Goal: Complete application form

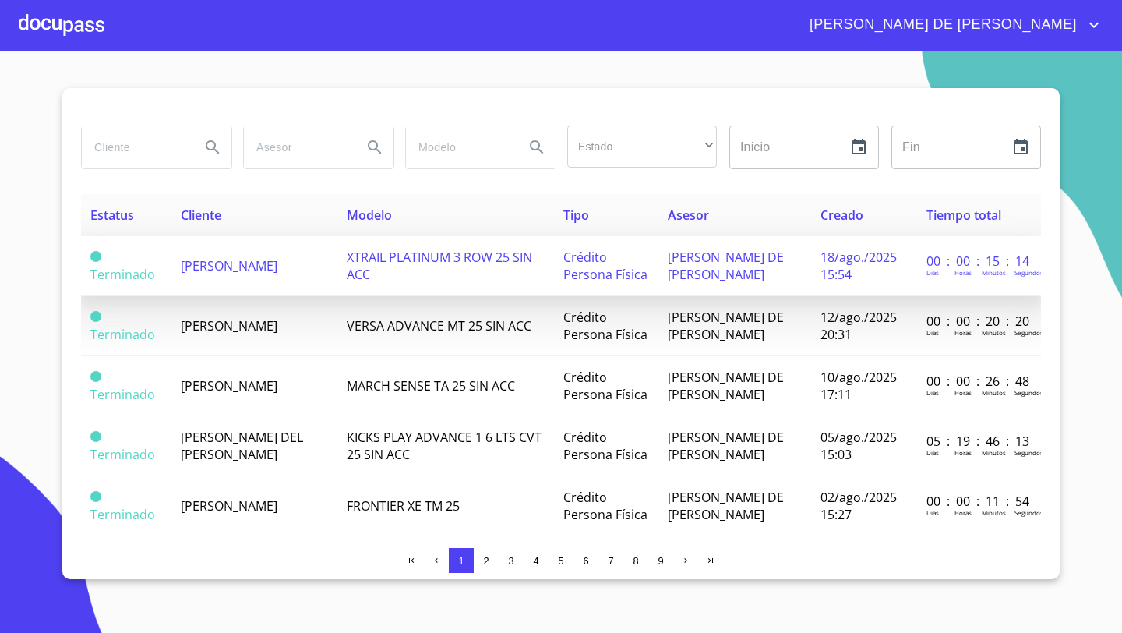
click at [248, 260] on span "[PERSON_NAME]" at bounding box center [229, 265] width 97 height 17
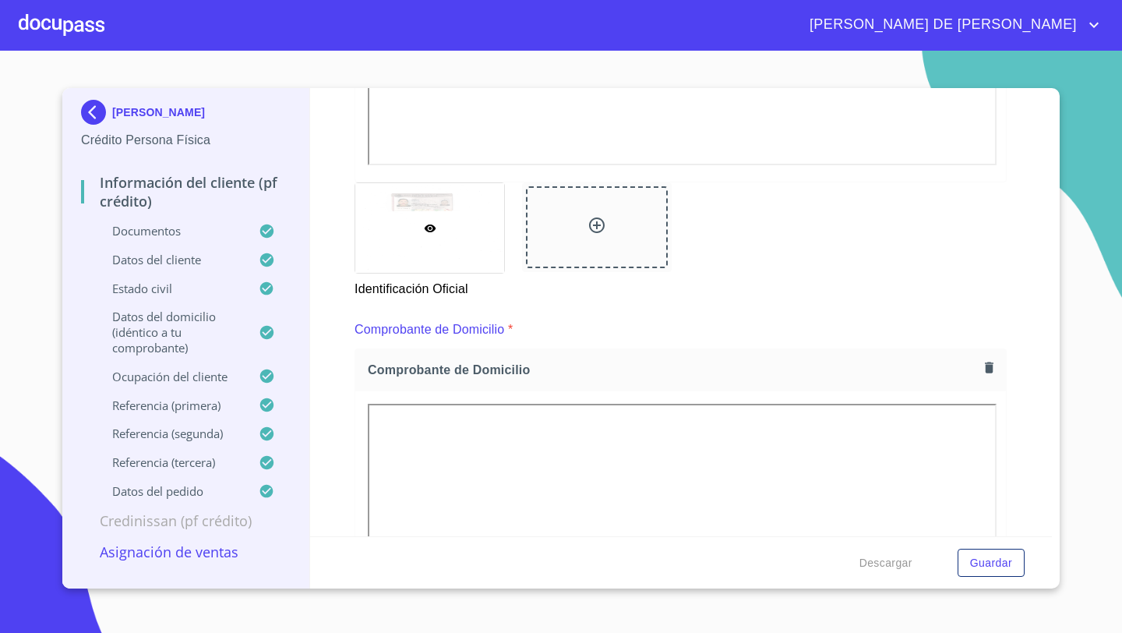
scroll to position [621, 0]
click at [594, 238] on div at bounding box center [596, 226] width 141 height 82
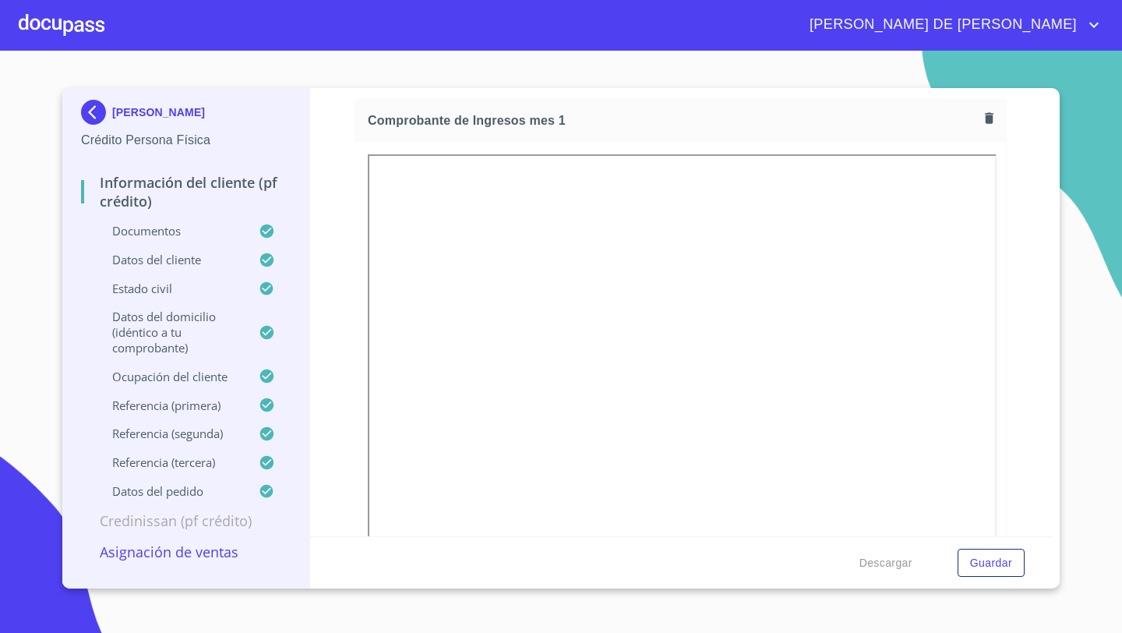
scroll to position [1598, 0]
click at [986, 117] on icon "button" at bounding box center [989, 120] width 9 height 11
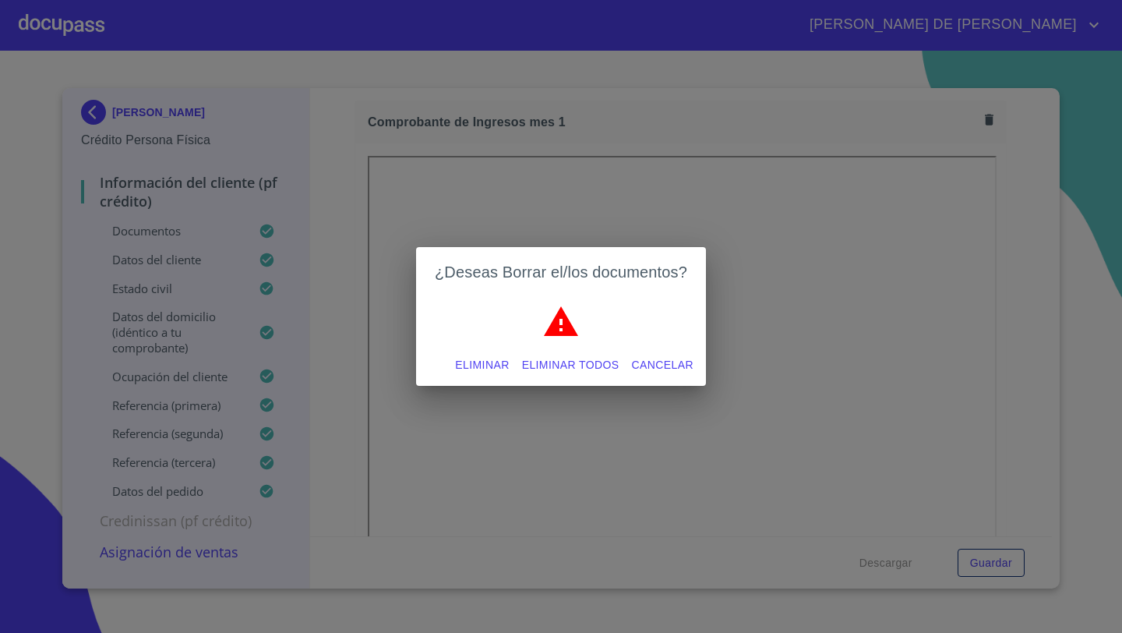
click at [473, 366] on span "Eliminar" at bounding box center [482, 364] width 54 height 19
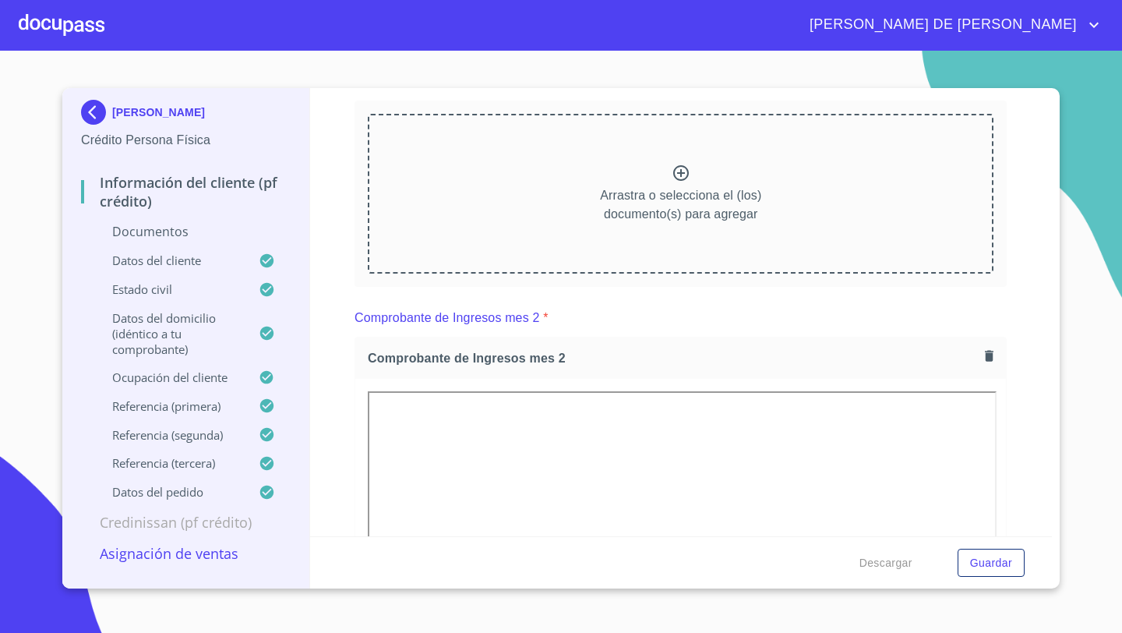
click at [615, 248] on div "Arrastra o selecciona el (los) documento(s) para agregar" at bounding box center [681, 193] width 626 height 159
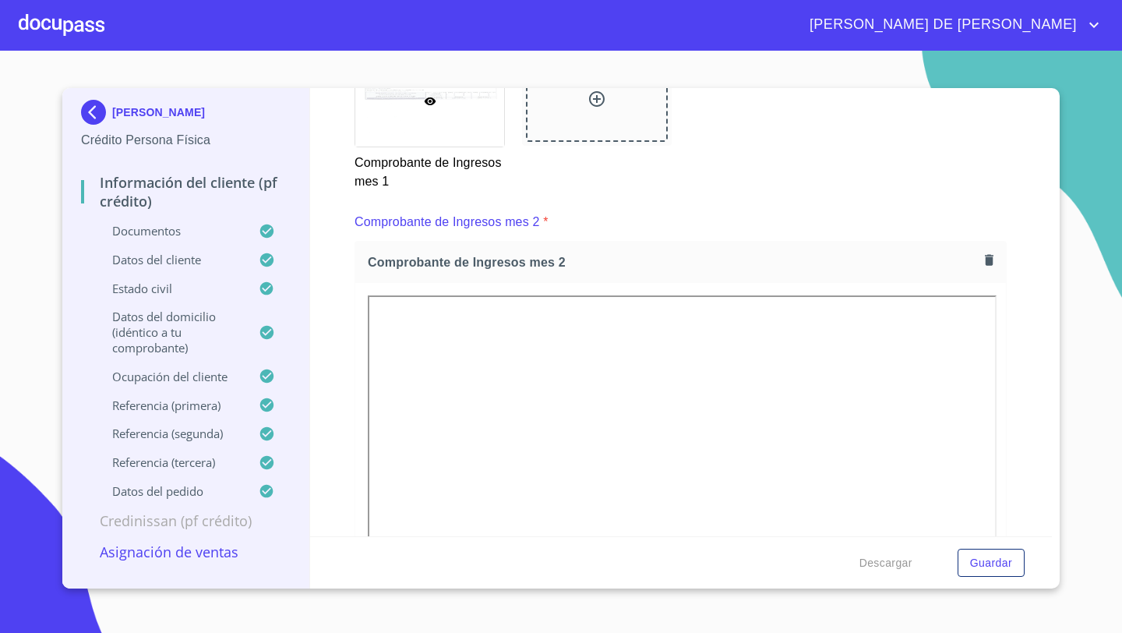
scroll to position [2141, 0]
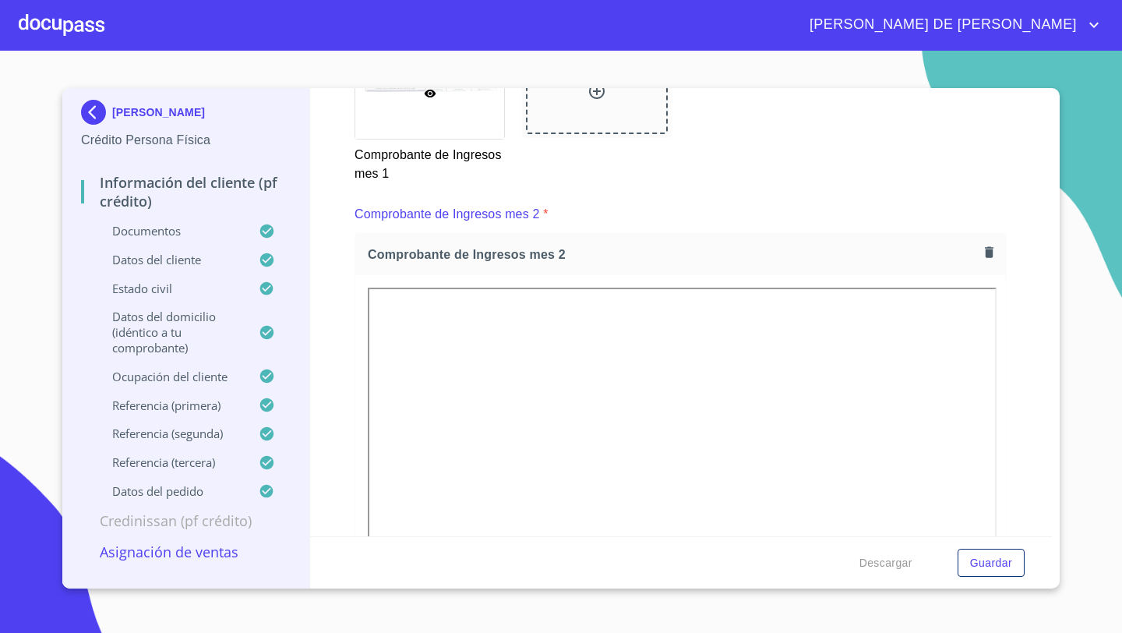
click at [985, 253] on icon "button" at bounding box center [989, 251] width 9 height 11
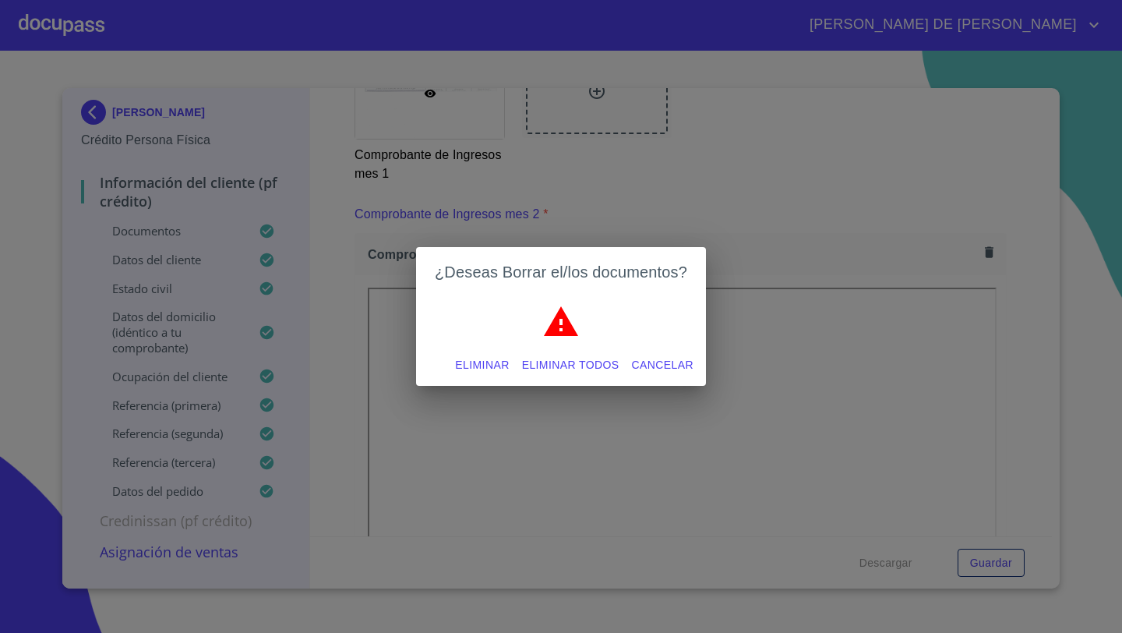
click at [474, 362] on span "Eliminar" at bounding box center [482, 364] width 54 height 19
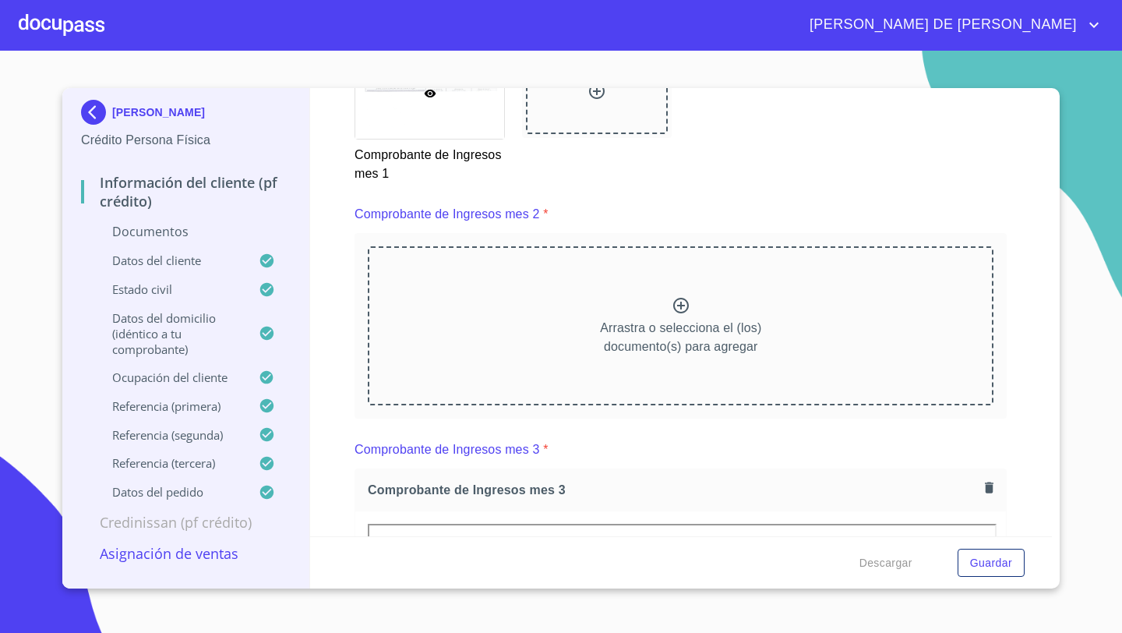
click at [675, 284] on div "Arrastra o selecciona el (los) documento(s) para agregar" at bounding box center [681, 325] width 626 height 159
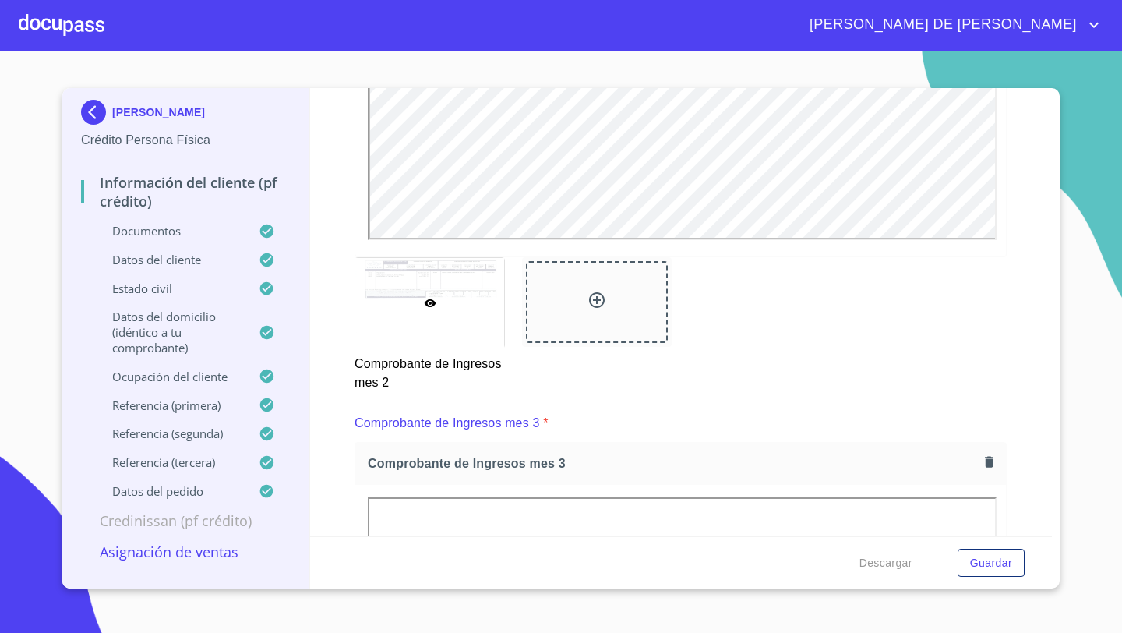
scroll to position [2699, 0]
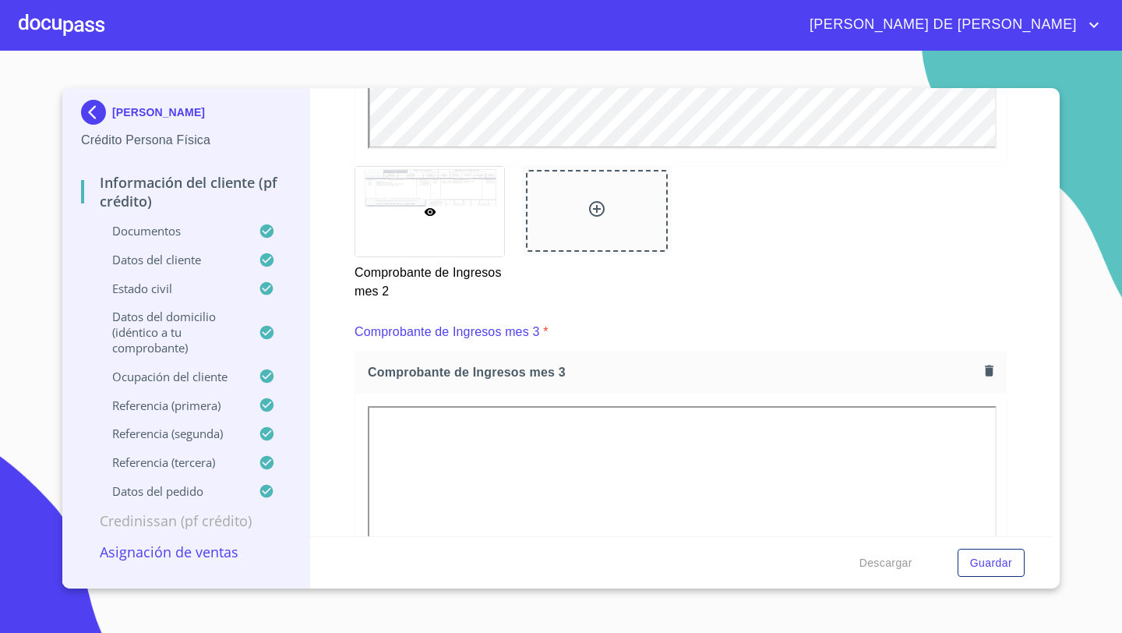
click at [976, 365] on span "Comprobante de Ingresos mes 3" at bounding box center [673, 372] width 611 height 16
click at [992, 366] on icon "button" at bounding box center [989, 370] width 9 height 11
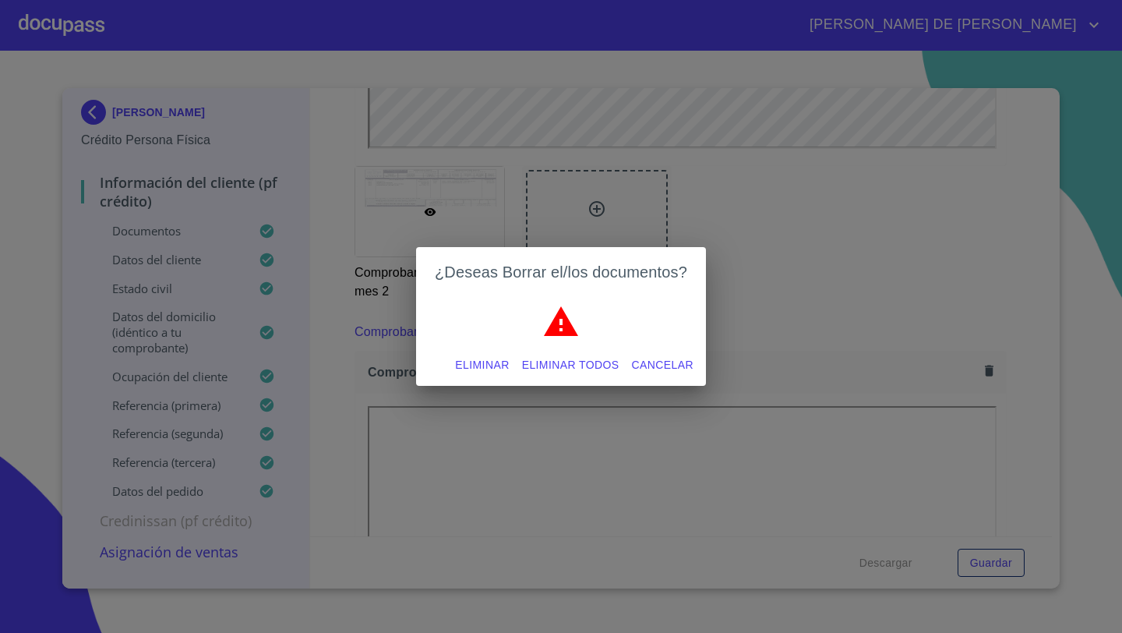
click at [488, 365] on span "Eliminar" at bounding box center [482, 364] width 54 height 19
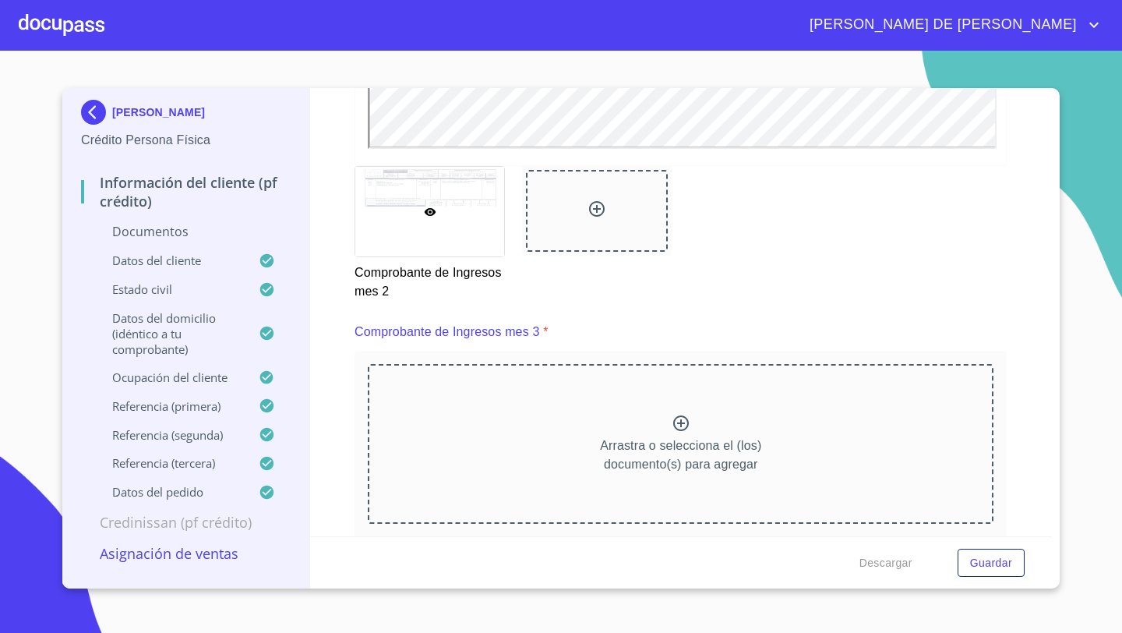
click at [696, 440] on p "Arrastra o selecciona el (los) documento(s) para agregar" at bounding box center [680, 454] width 161 height 37
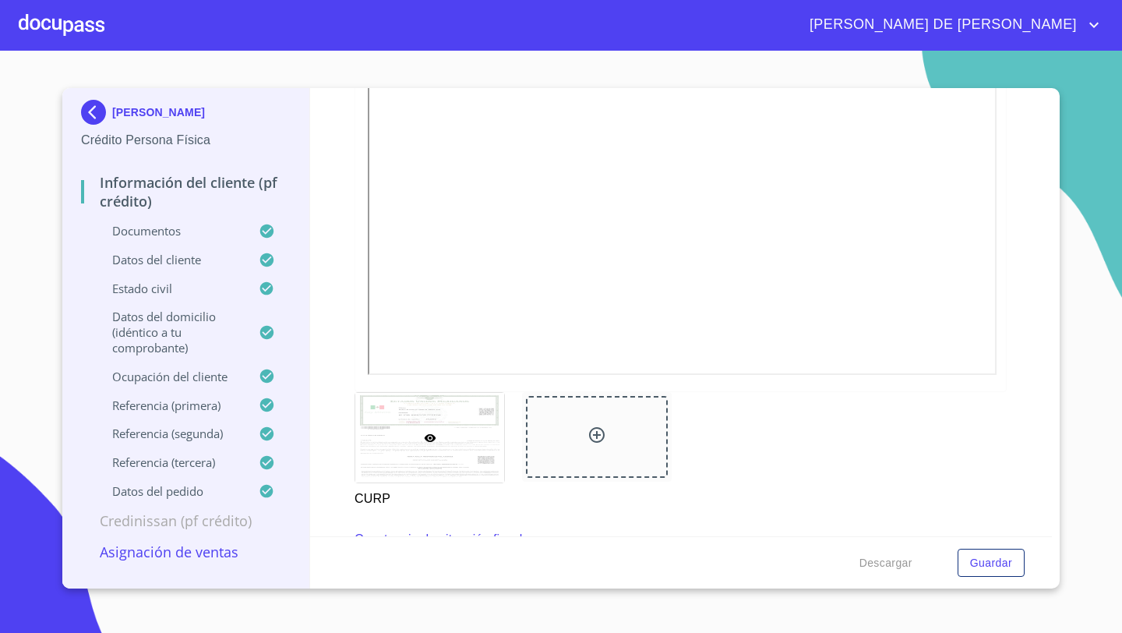
scroll to position [3981, 0]
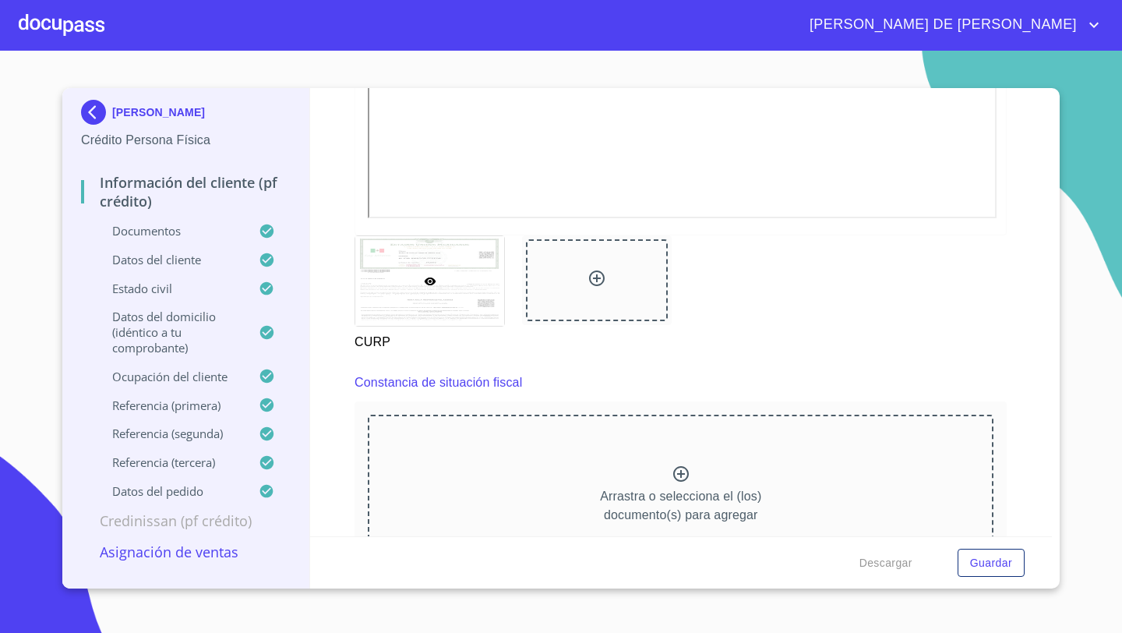
click at [682, 474] on icon at bounding box center [680, 473] width 19 height 19
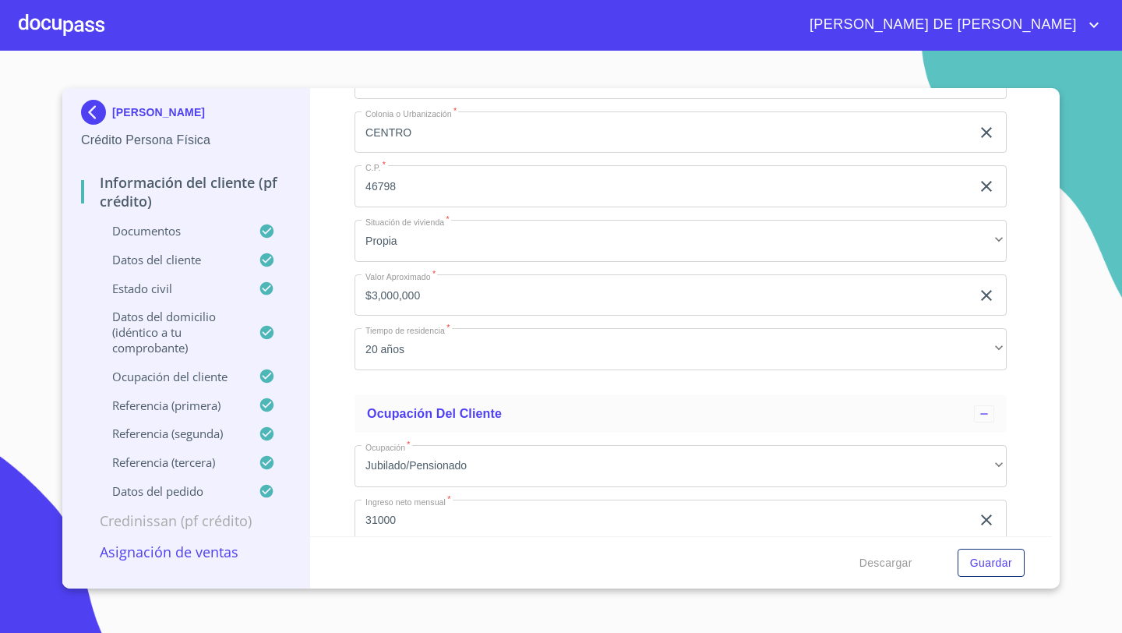
scroll to position [6688, 0]
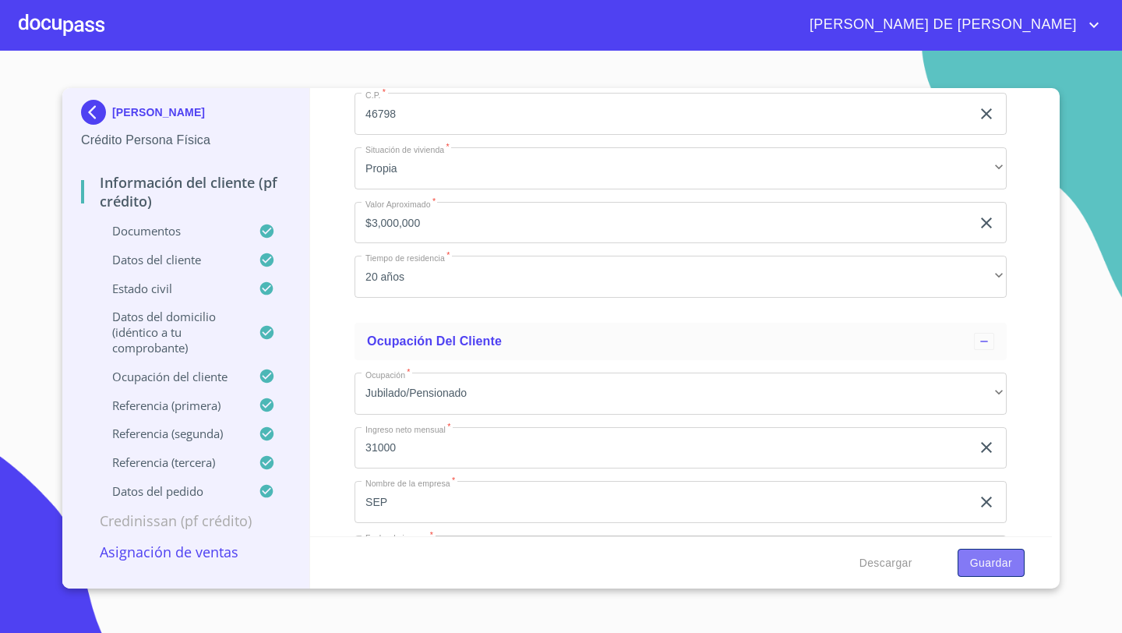
click at [969, 558] on button "Guardar" at bounding box center [990, 562] width 67 height 29
